Goal: Browse casually

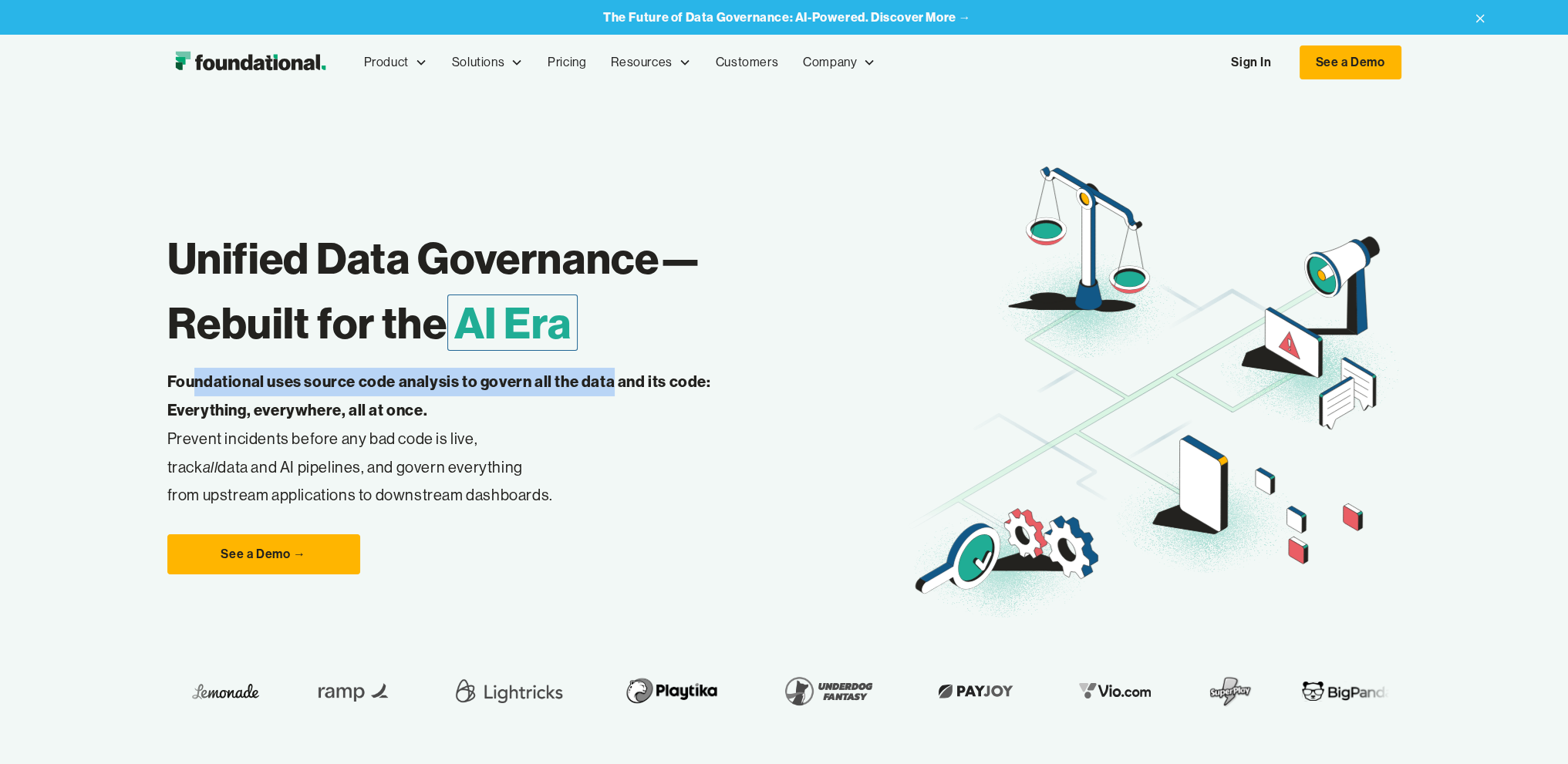
drag, startPoint x: 0, startPoint y: 0, endPoint x: 611, endPoint y: 390, distance: 724.9
click at [611, 390] on strong "Foundational uses source code analysis to govern all the data and its code: Eve…" at bounding box center [440, 395] width 544 height 48
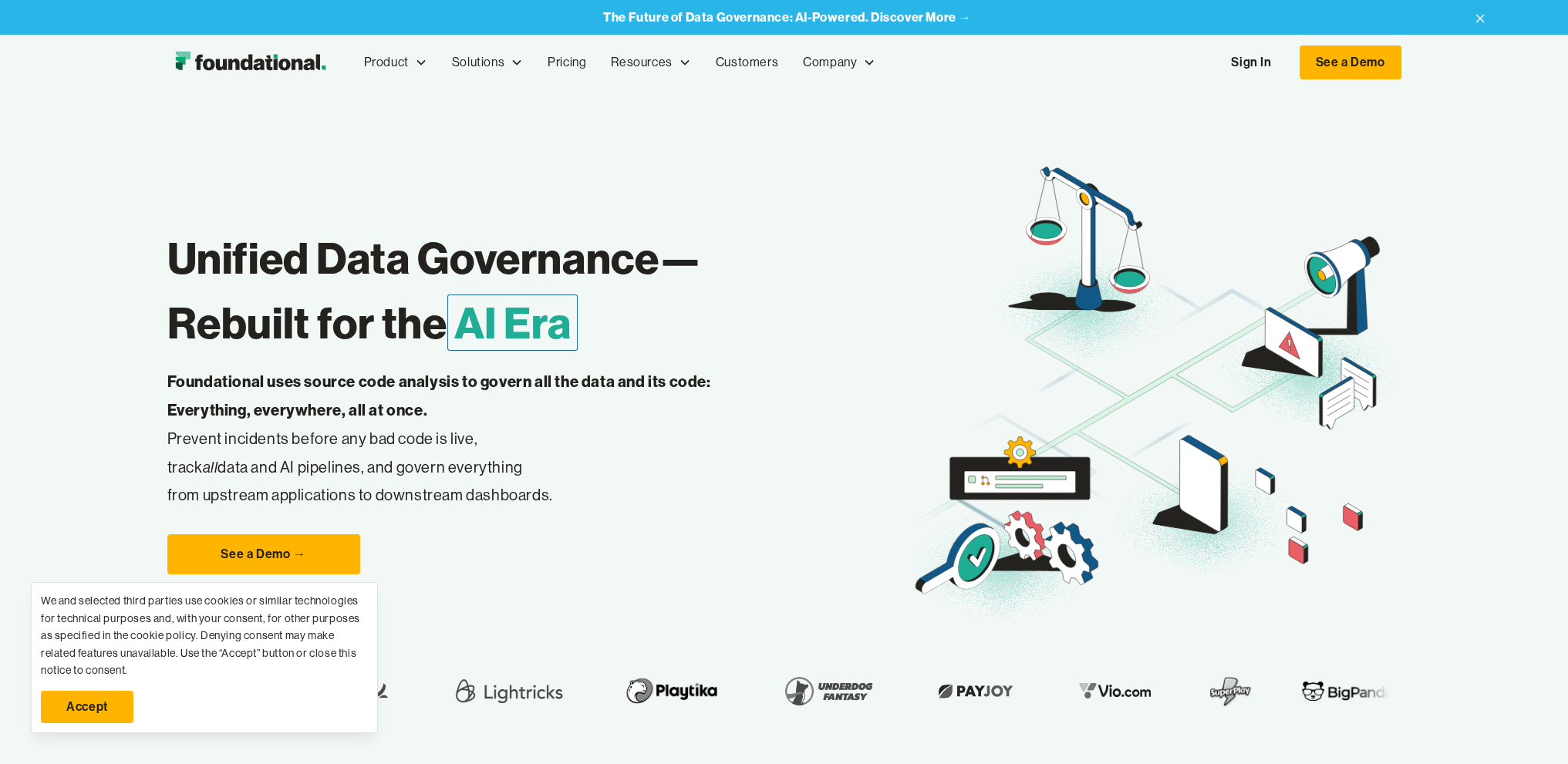
click at [188, 443] on p "Foundational uses source code analysis to govern all the data and its code: Eve…" at bounding box center [464, 439] width 593 height 142
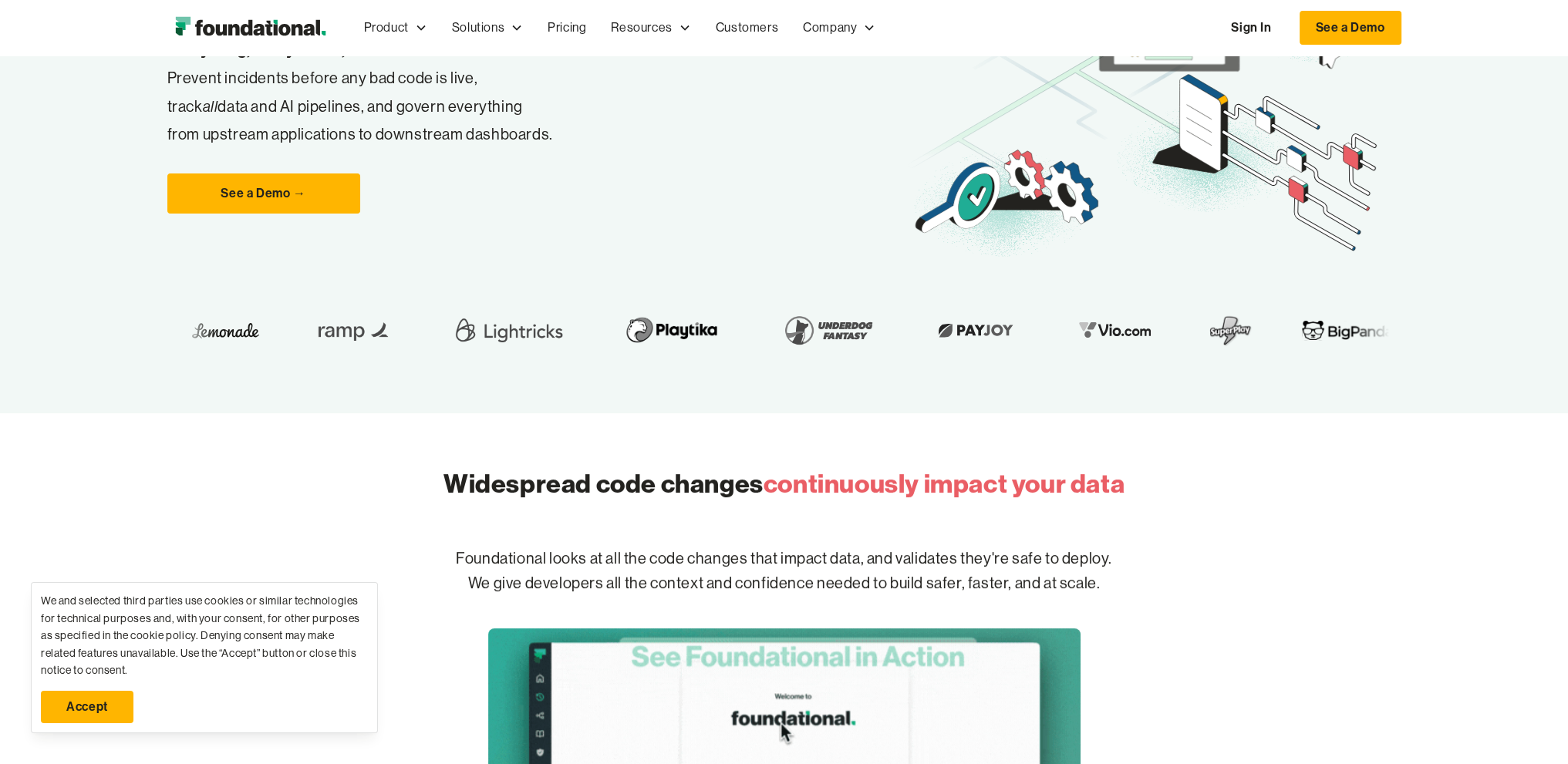
scroll to position [463, 0]
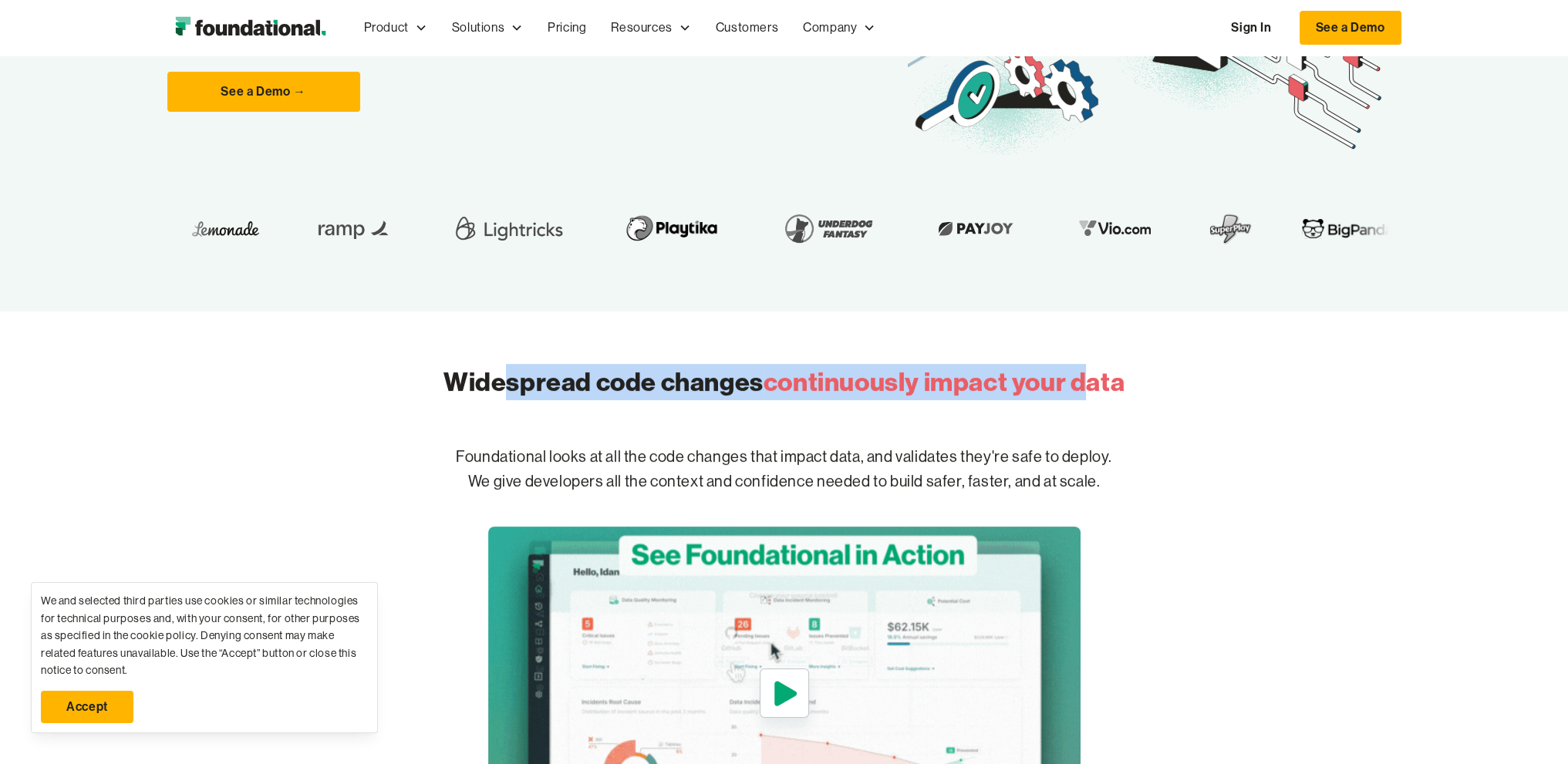
drag, startPoint x: 589, startPoint y: 389, endPoint x: 1088, endPoint y: 404, distance: 499.2
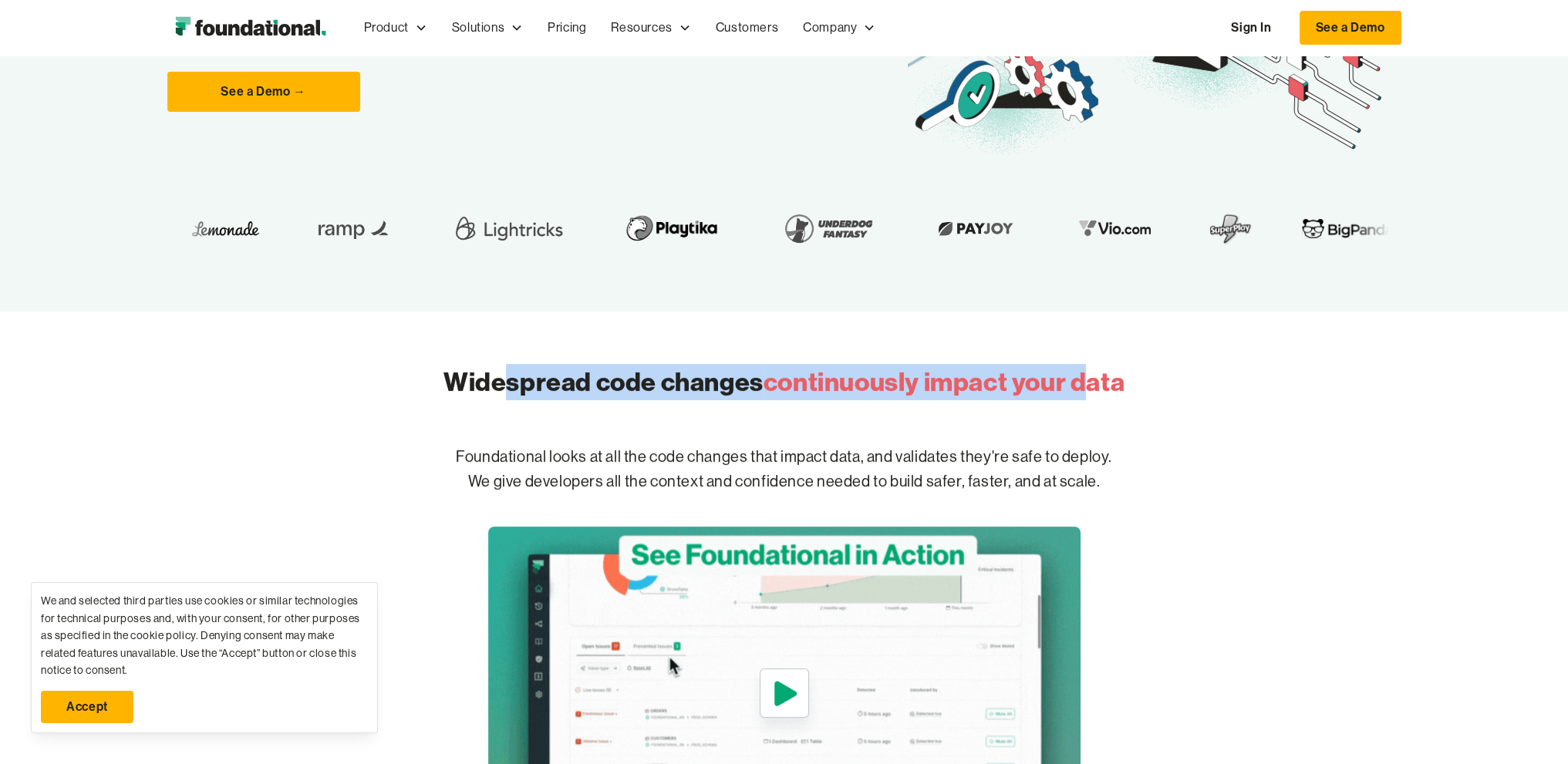
click at [1088, 404] on div "Widespread code changes continuously impact your data" at bounding box center [784, 378] width 681 height 59
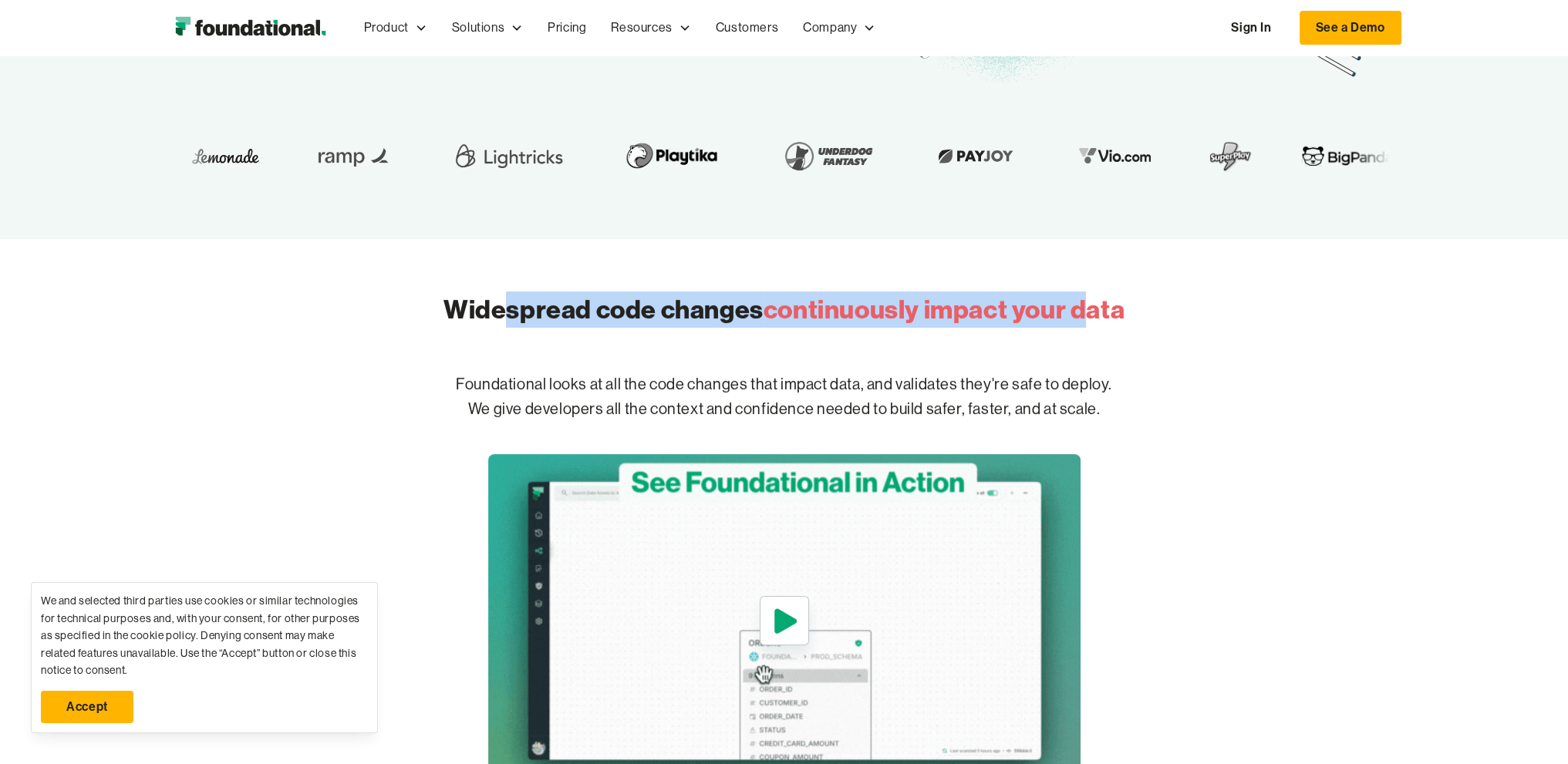
scroll to position [617, 0]
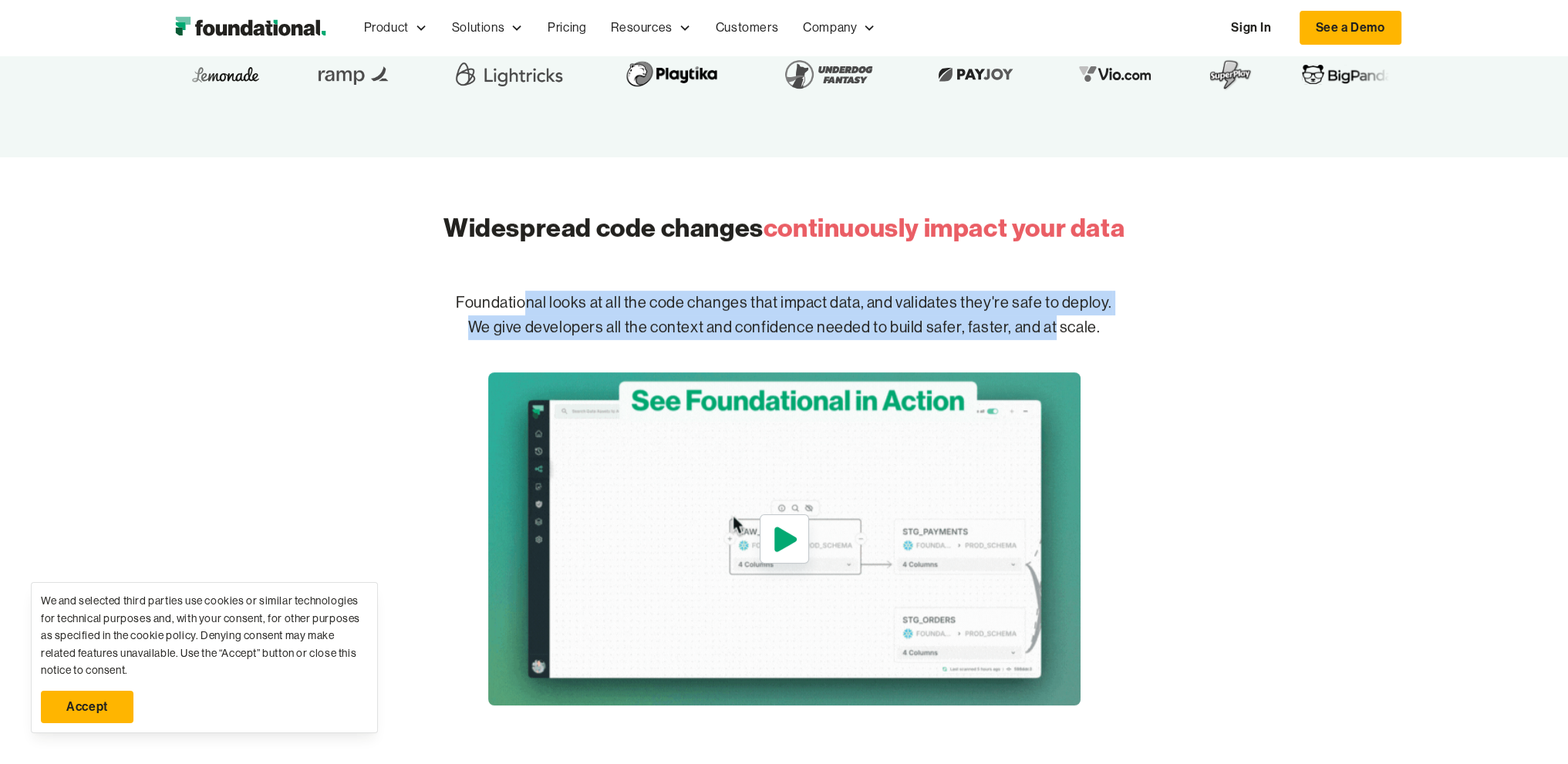
drag, startPoint x: 595, startPoint y: 304, endPoint x: 1052, endPoint y: 316, distance: 457.2
click at [1052, 316] on p "Foundational looks at all the code changes that impact data, and validates they…" at bounding box center [784, 315] width 987 height 99
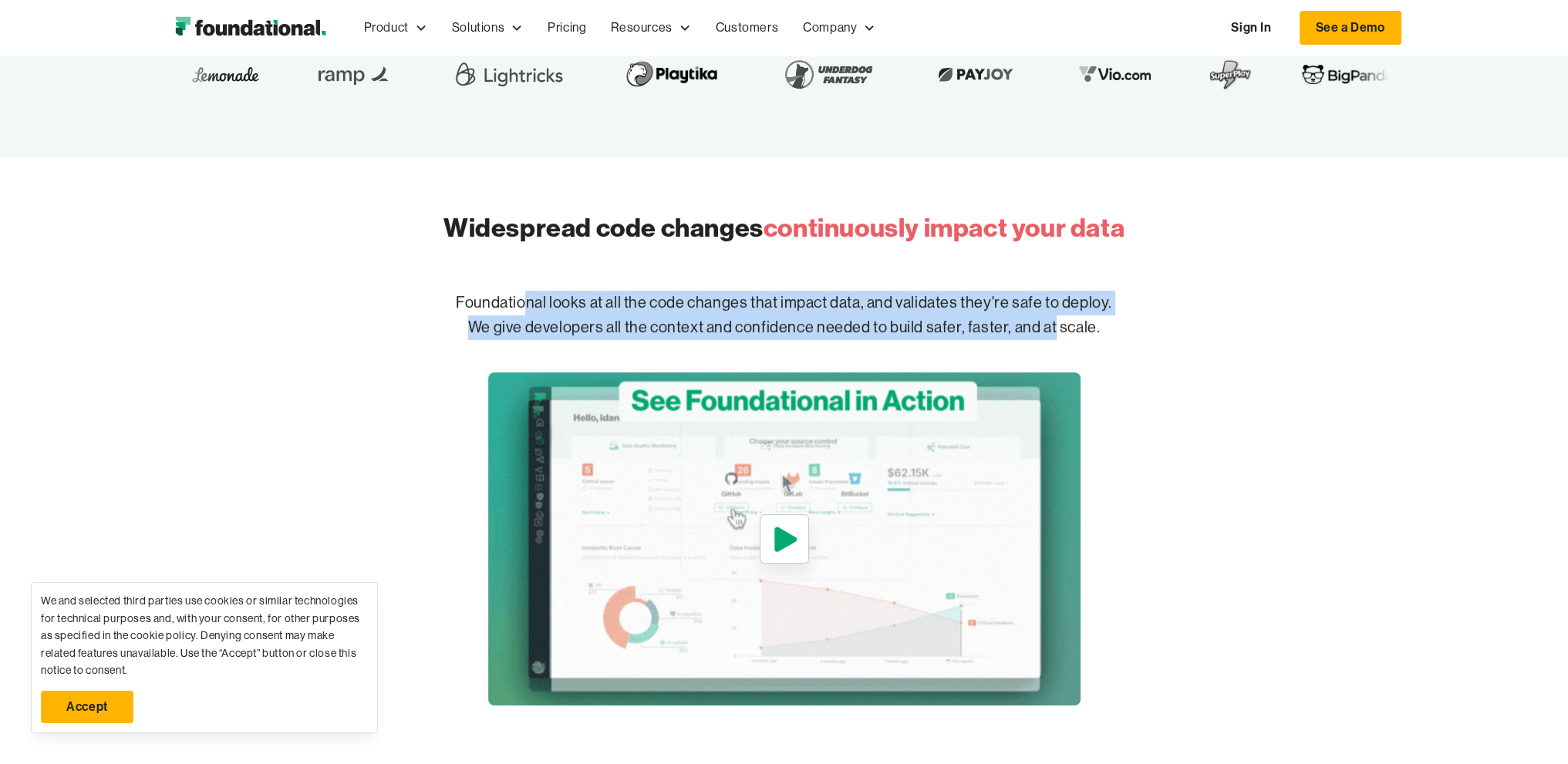
click at [990, 314] on p "Foundational looks at all the code changes that impact data, and validates they…" at bounding box center [784, 315] width 987 height 99
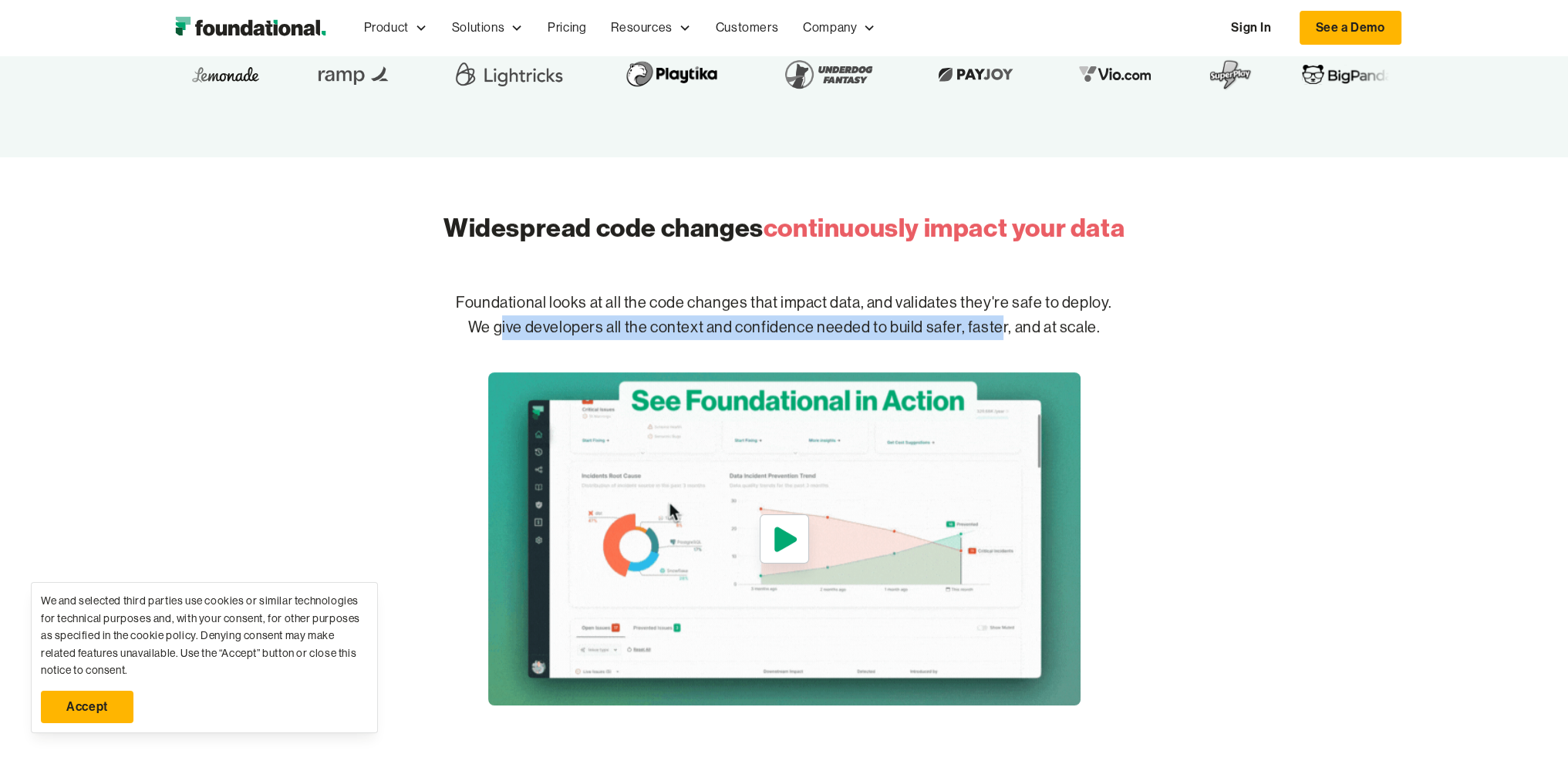
drag, startPoint x: 501, startPoint y: 325, endPoint x: 1004, endPoint y: 329, distance: 503.0
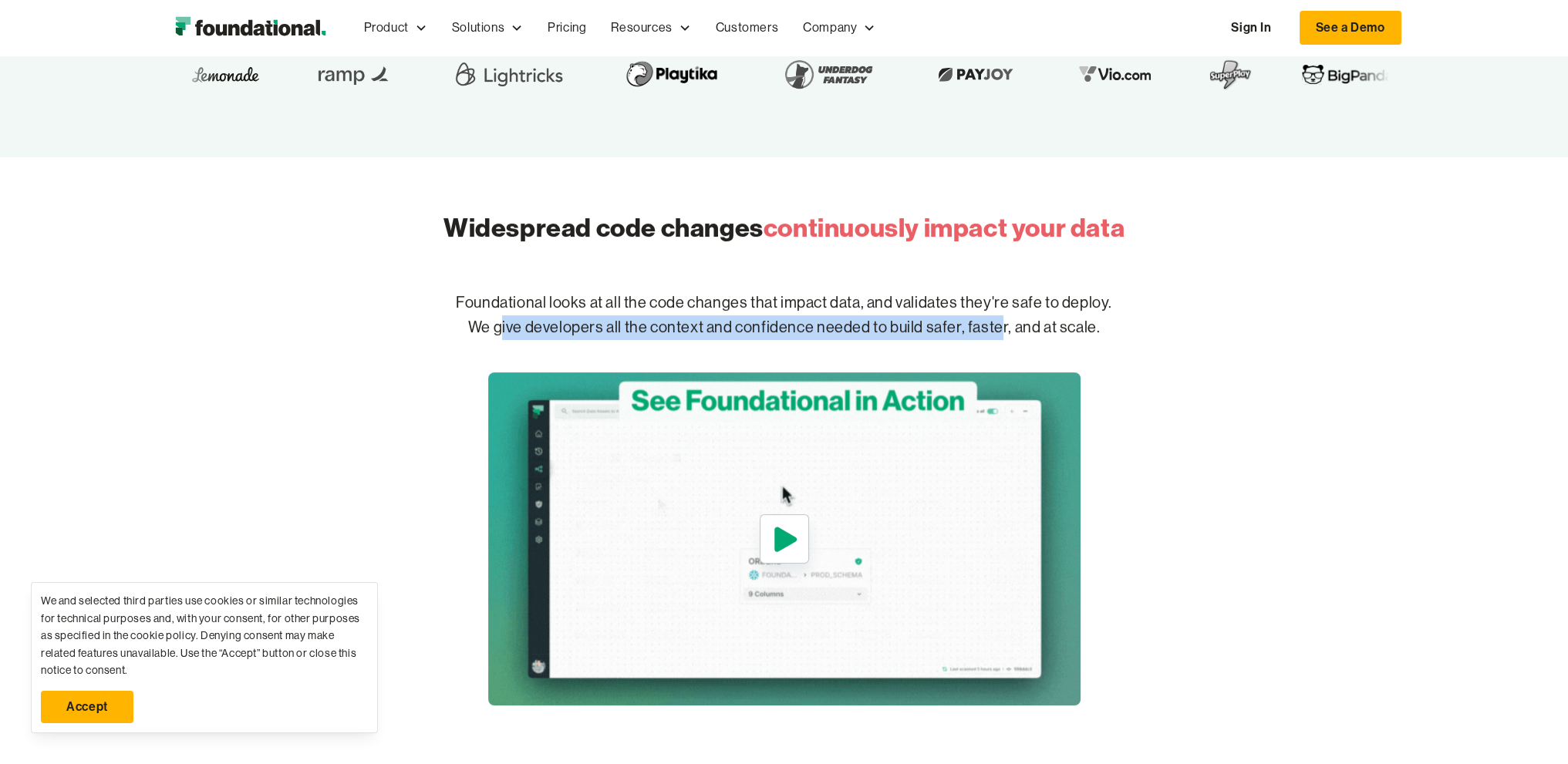
click at [1004, 329] on p "Foundational looks at all the code changes that impact data, and validates they…" at bounding box center [784, 315] width 987 height 99
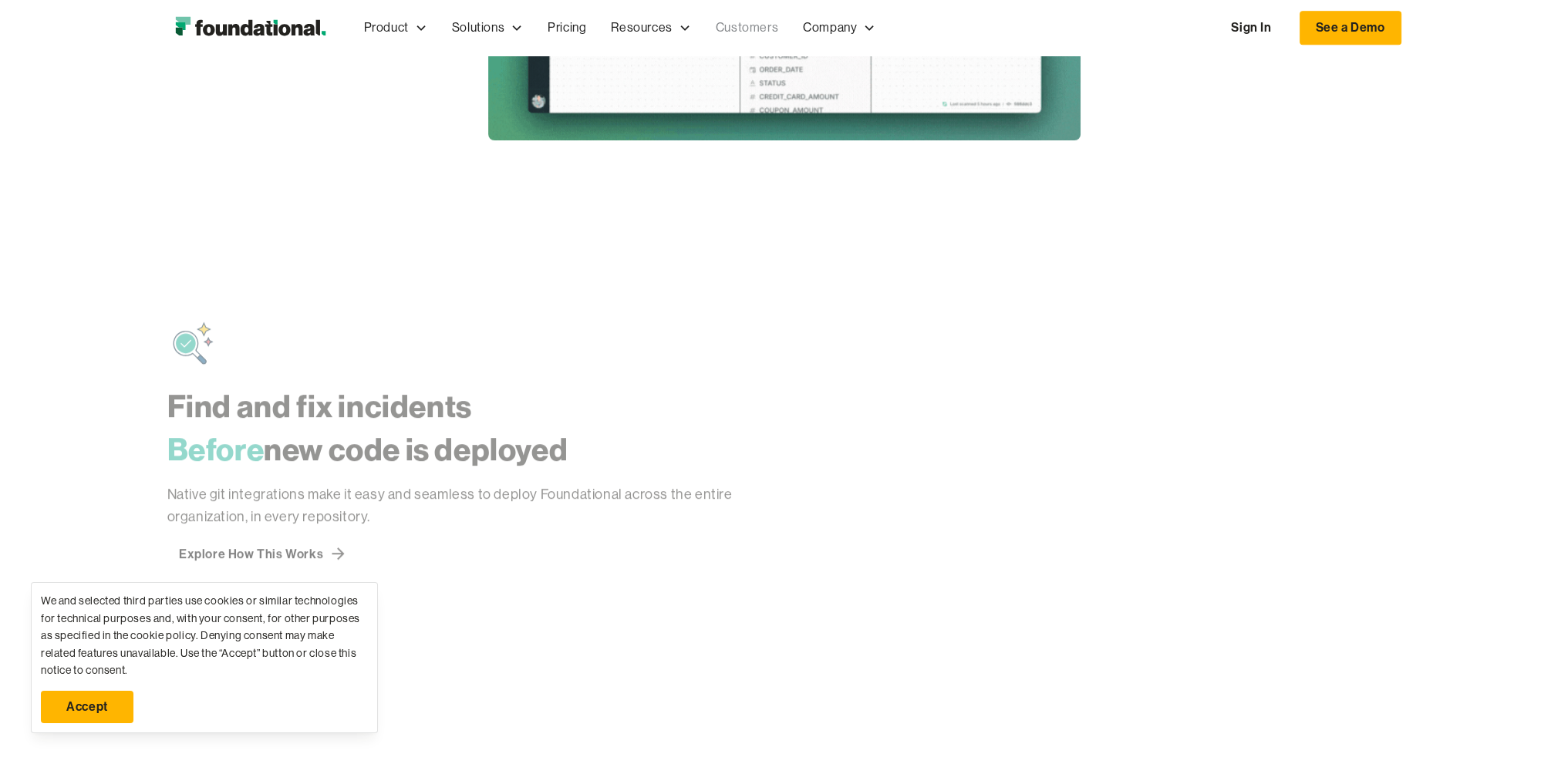
scroll to position [1234, 0]
